Goal: Use online tool/utility: Utilize a website feature to perform a specific function

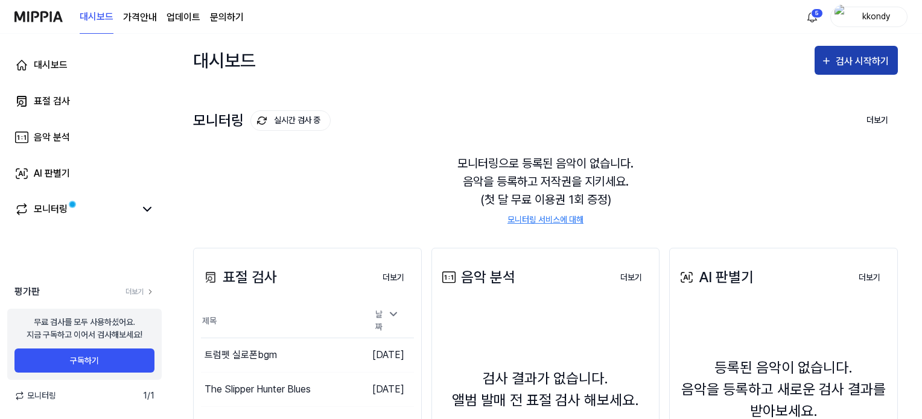
click at [831, 56] on icon "button" at bounding box center [826, 61] width 11 height 14
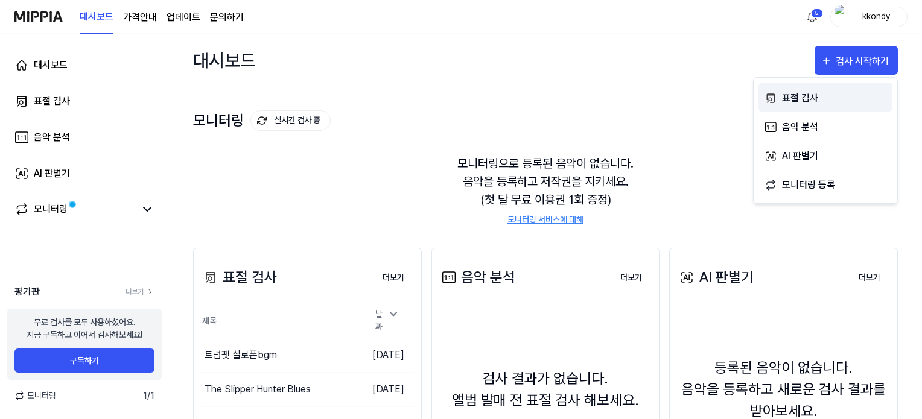
click at [789, 98] on div "표절 검사" at bounding box center [834, 98] width 105 height 16
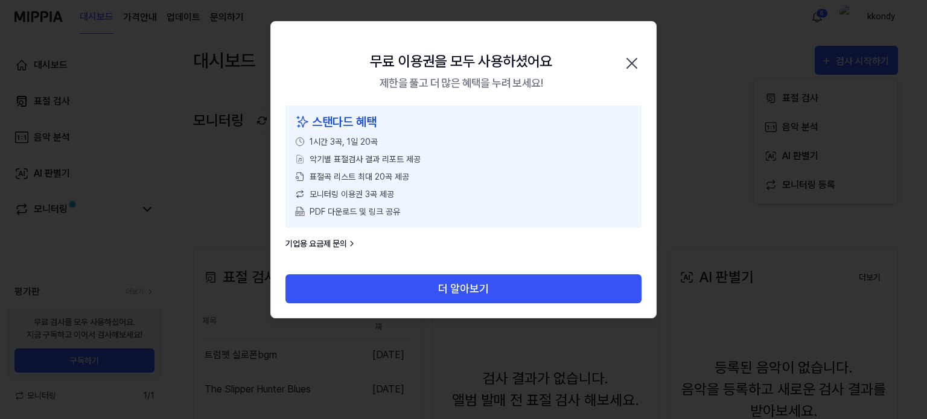
click at [629, 65] on icon "button" at bounding box center [632, 64] width 10 height 10
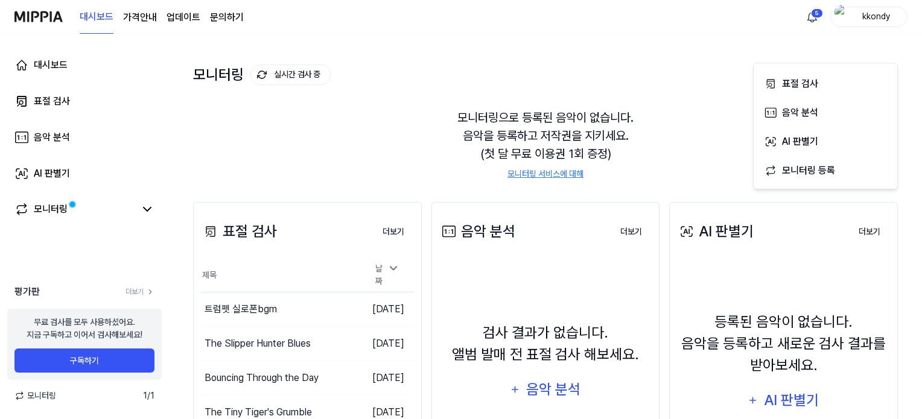
scroll to position [121, 0]
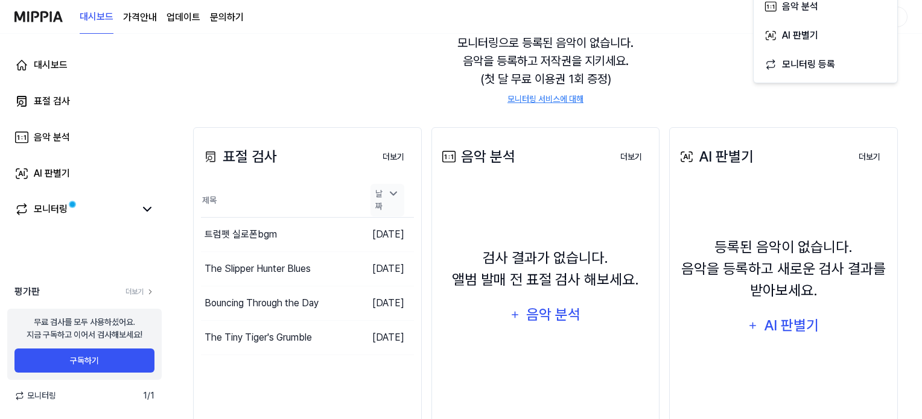
click at [392, 195] on icon at bounding box center [393, 194] width 12 height 12
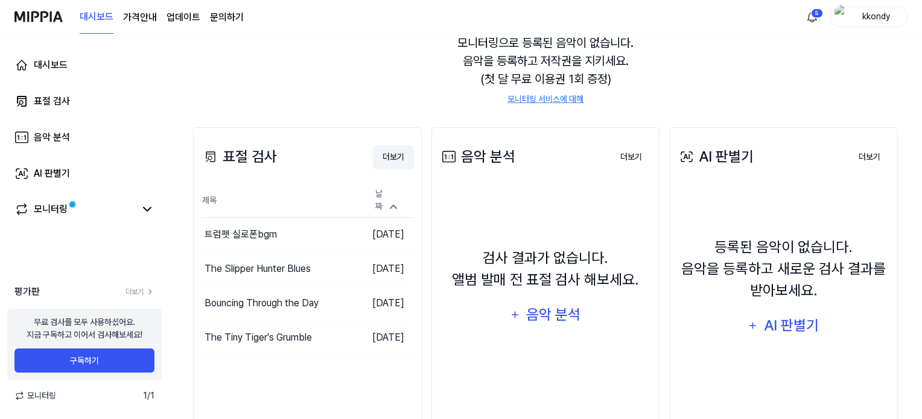
click at [401, 160] on button "더보기" at bounding box center [393, 157] width 41 height 24
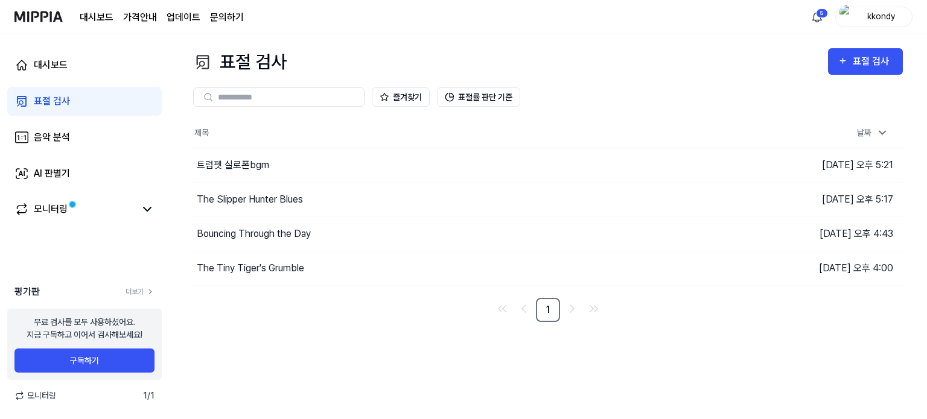
click at [246, 99] on input "text" at bounding box center [287, 97] width 139 height 11
click at [251, 92] on input "text" at bounding box center [287, 97] width 139 height 11
click at [48, 101] on div "표절 검사" at bounding box center [52, 101] width 36 height 14
click at [43, 139] on div "음악 분석" at bounding box center [52, 137] width 36 height 14
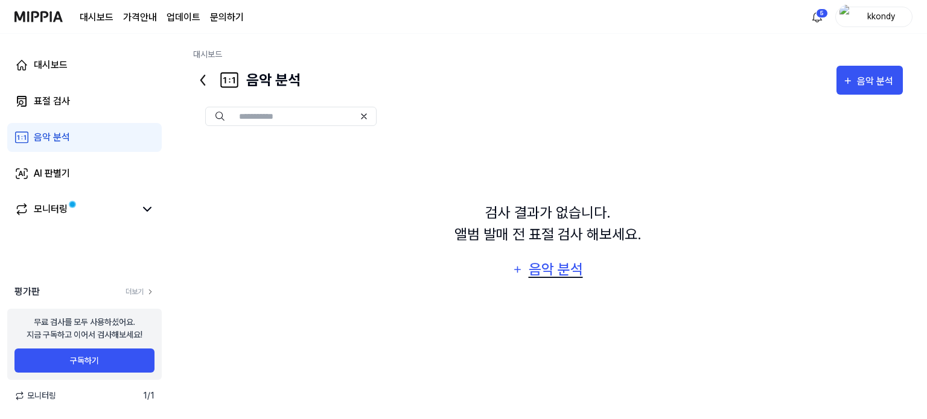
click at [563, 270] on div "음악 분석" at bounding box center [555, 269] width 57 height 23
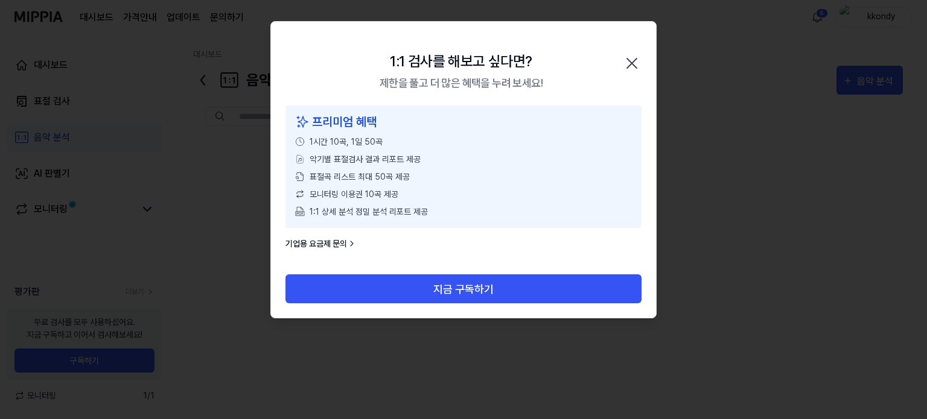
click at [626, 62] on icon "button" at bounding box center [631, 63] width 19 height 19
